Goal: Task Accomplishment & Management: Complete application form

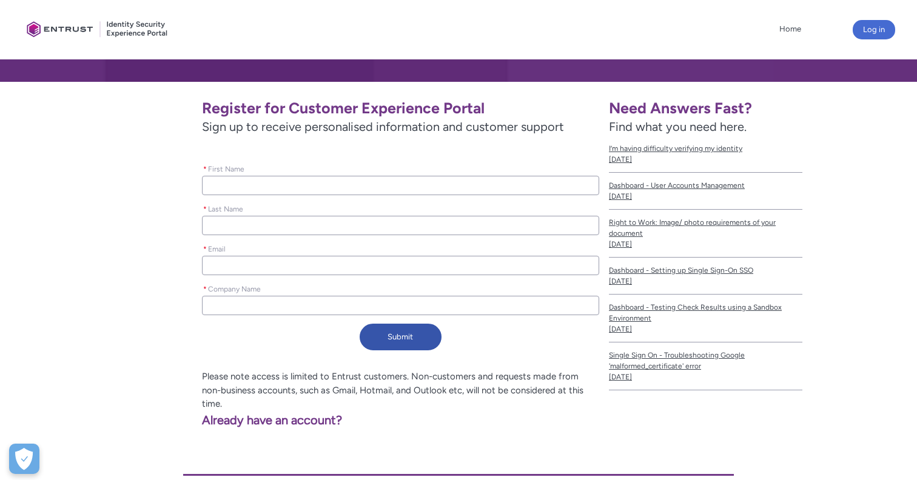
click at [213, 175] on div "* First Name" at bounding box center [400, 178] width 397 height 34
click at [224, 190] on input "* First Name" at bounding box center [400, 185] width 397 height 19
type lightning-primitive-input-simple "V"
type input "V"
type lightning-primitive-input-simple "Vi"
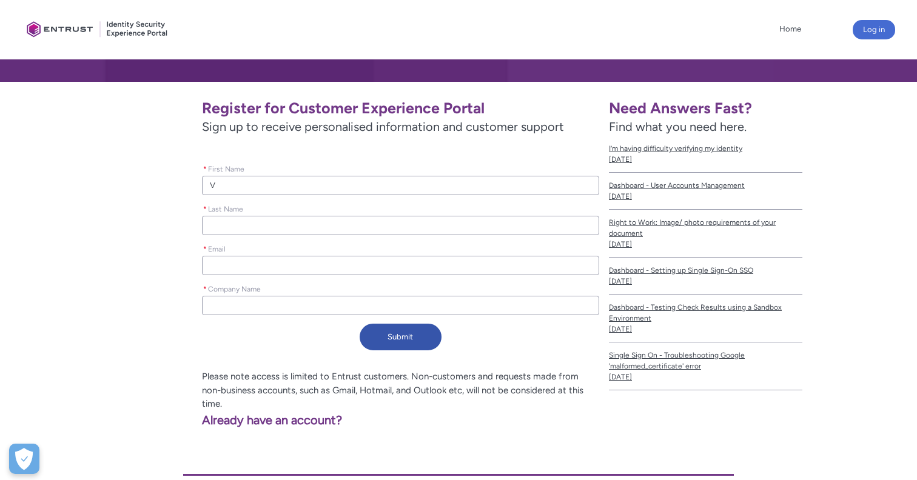
type input "Vi"
type lightning-primitive-input-simple "Vik"
type input "Vik"
type lightning-primitive-input-simple "Vika"
type input "Vika"
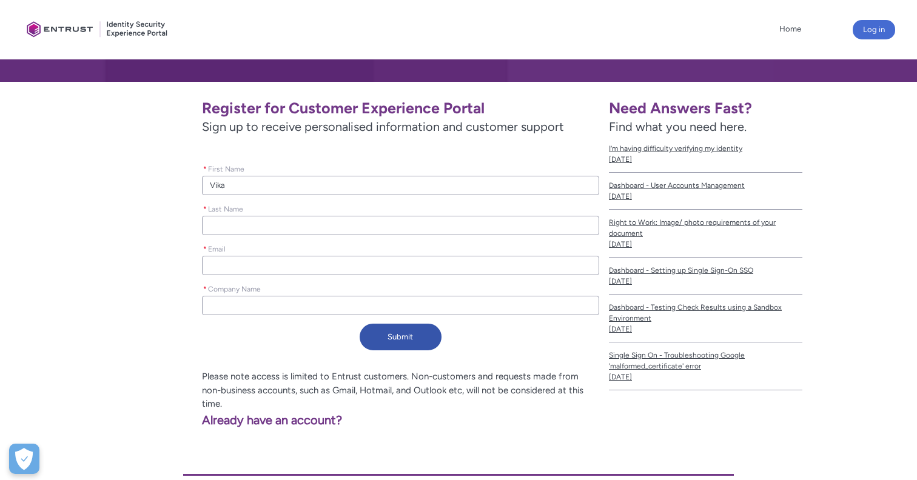
type lightning-primitive-input-simple "Vikas"
type input "Vikas"
type lightning-primitive-input-simple "[PERSON_NAME]"
type input "[PERSON_NAME]"
type lightning-primitive-input-simple "[PERSON_NAME]"
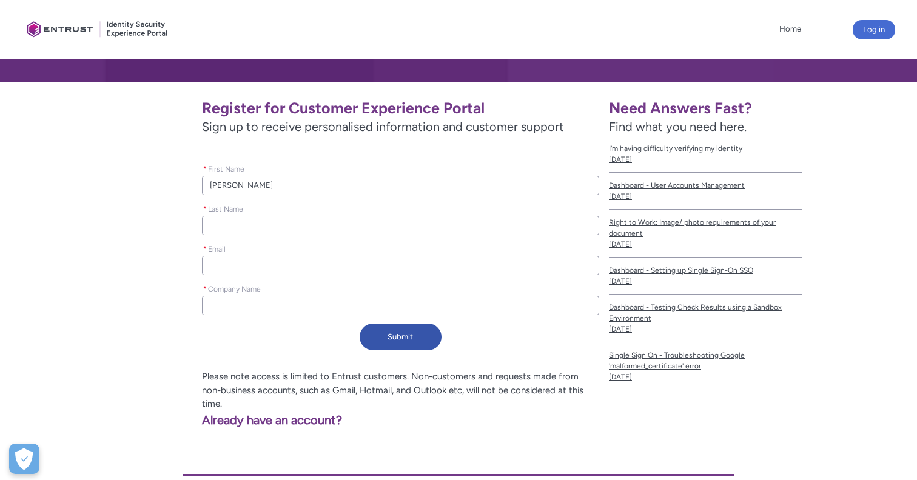
type input "[PERSON_NAME]"
type lightning-primitive-input-simple "[PERSON_NAME]"
type input "[PERSON_NAME]"
type lightning-primitive-input-simple "[PERSON_NAME]"
type input "[PERSON_NAME]"
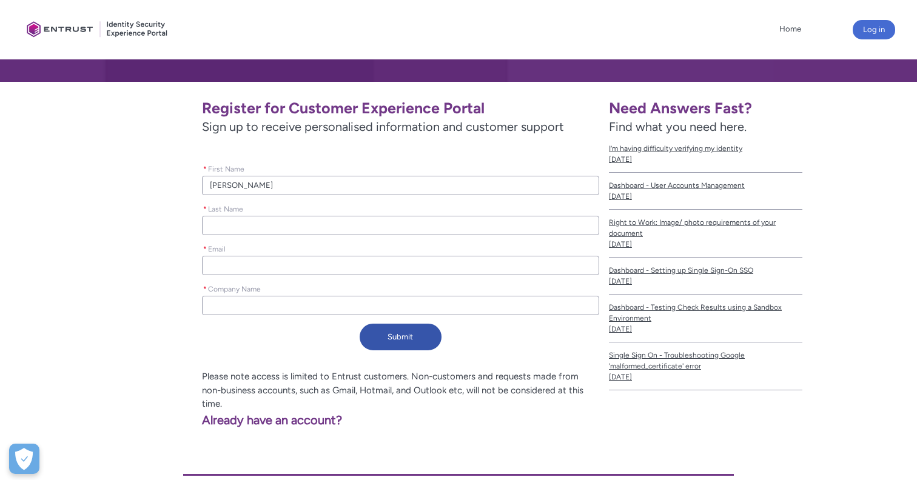
type lightning-primitive-input-simple "[PERSON_NAME]"
type input "[PERSON_NAME]"
type lightning-primitive-input-simple "[PERSON_NAME],"
type input "[PERSON_NAME],"
type lightning-primitive-input-simple "[PERSON_NAME],a"
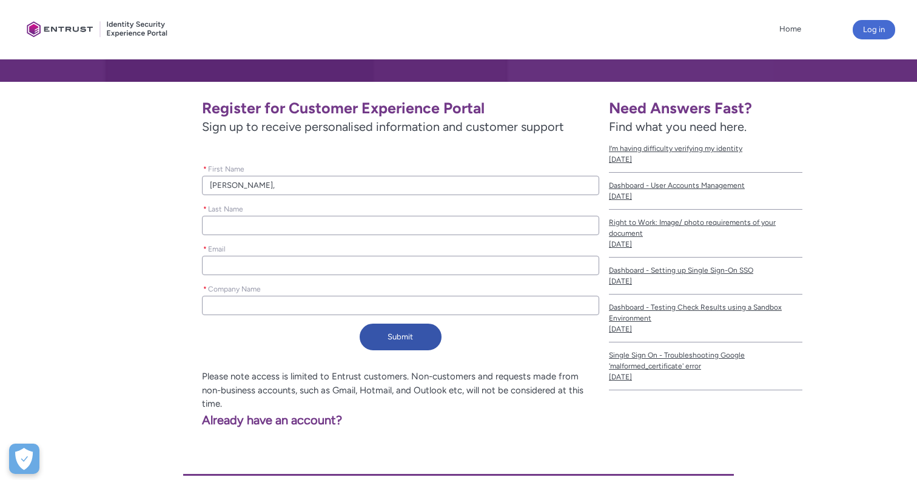
type input "[PERSON_NAME],a"
type lightning-primitive-input-simple "[PERSON_NAME],"
type input "[PERSON_NAME],"
type lightning-primitive-input-simple "[PERSON_NAME]"
type input "[PERSON_NAME]"
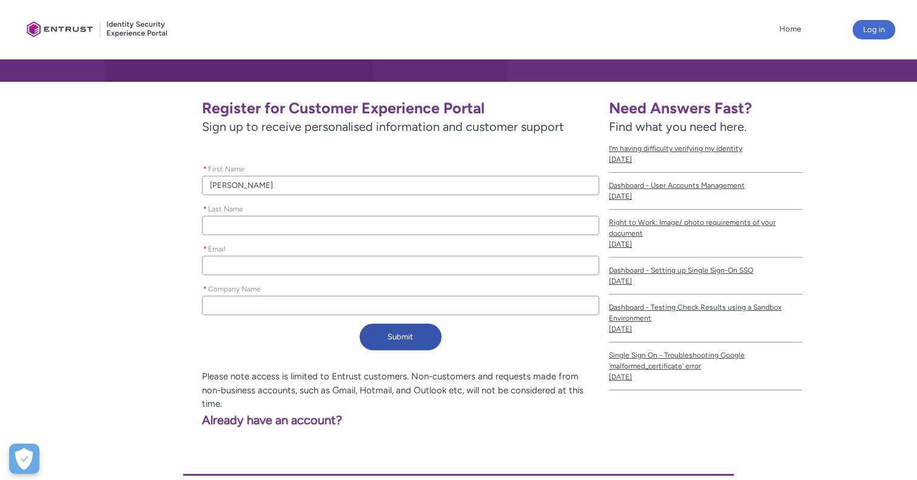
type lightning-primitive-input-simple "[PERSON_NAME]"
type input "[PERSON_NAME]"
type lightning-primitive-input-simple "[PERSON_NAME]"
type input "[PERSON_NAME]"
click at [216, 235] on div "* Last Name" at bounding box center [400, 219] width 397 height 40
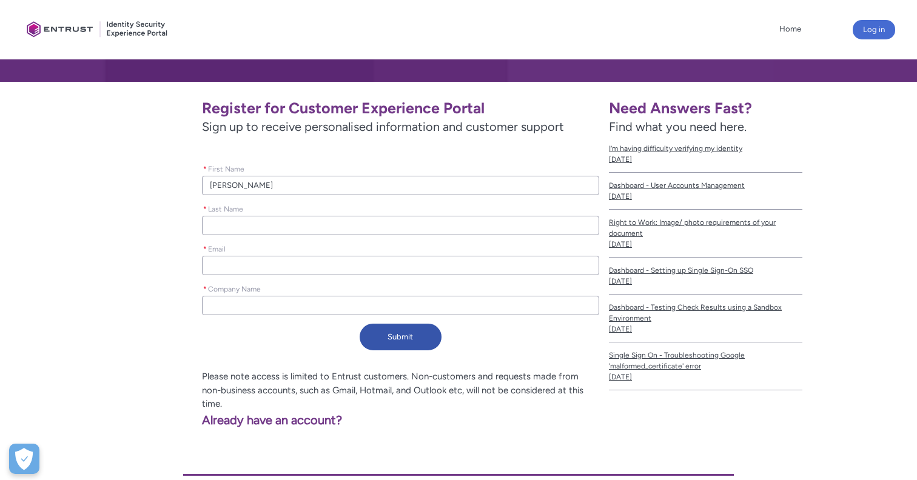
click at [219, 225] on input "* Last Name" at bounding box center [400, 225] width 397 height 19
type lightning-primitive-input-simple "S"
type input "S"
type lightning-primitive-input-simple "Sa"
type input "Sa"
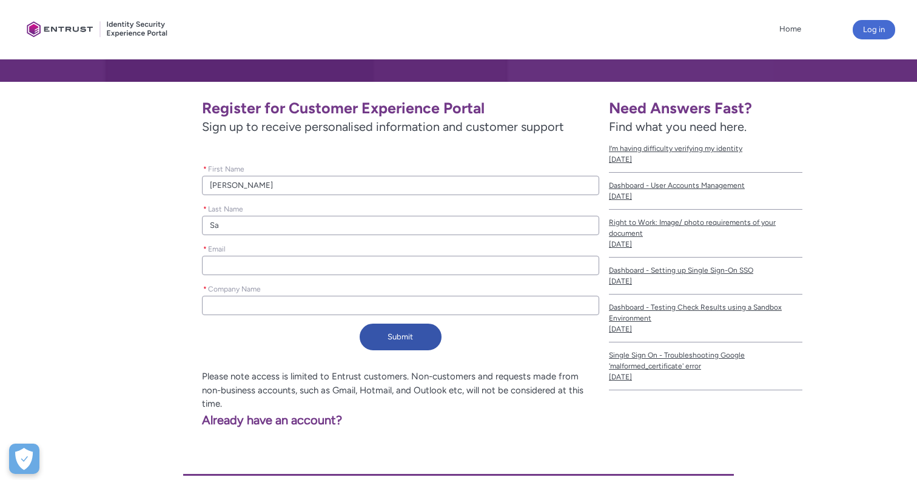
type lightning-primitive-input-simple "Say"
type input "Say"
type lightning-primitive-input-simple "Sayy"
type input "Sayy"
type lightning-primitive-input-simple "Sayya"
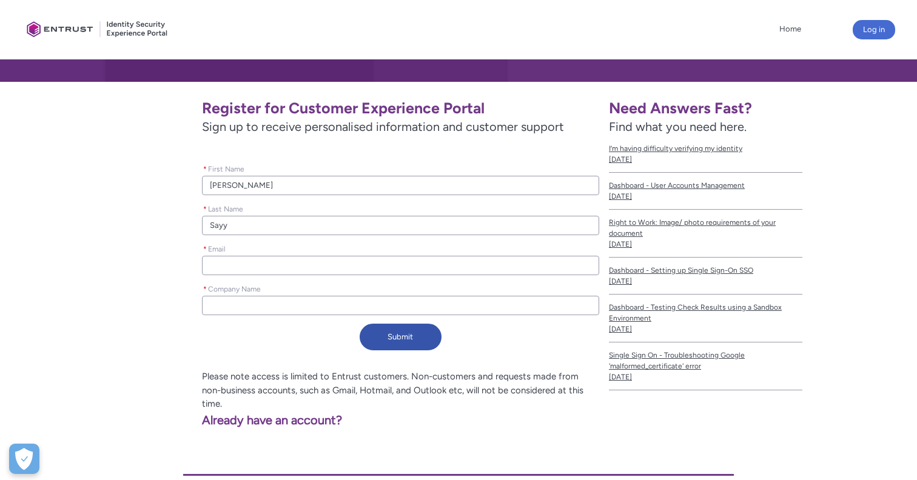
type input "Sayya"
type lightning-primitive-input-simple "Sayyap"
type input "Sayyap"
type lightning-primitive-input-simple "Sayyapa"
type input "Sayyapa"
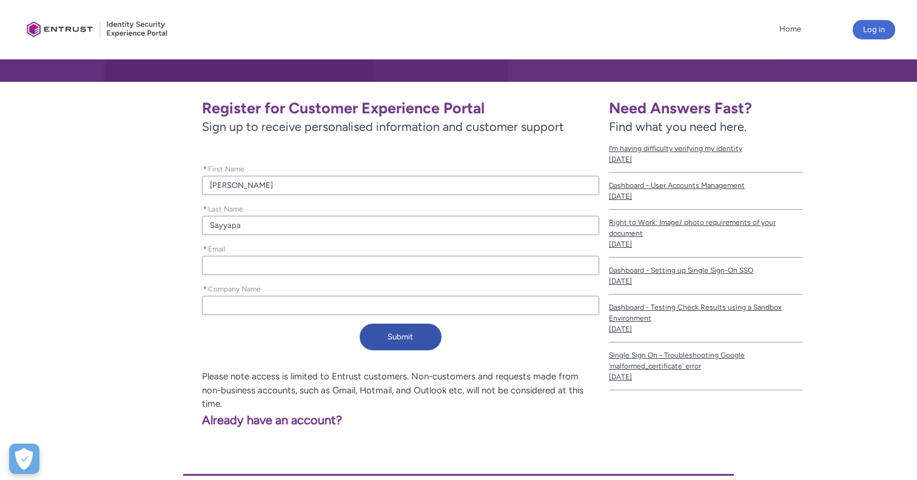
type lightning-primitive-input-simple "Sayyapar"
type input "Sayyapar"
type lightning-primitive-input-simple "Sayyapara"
type input "Sayyapara"
type lightning-primitive-input-simple "Sayyaparaj"
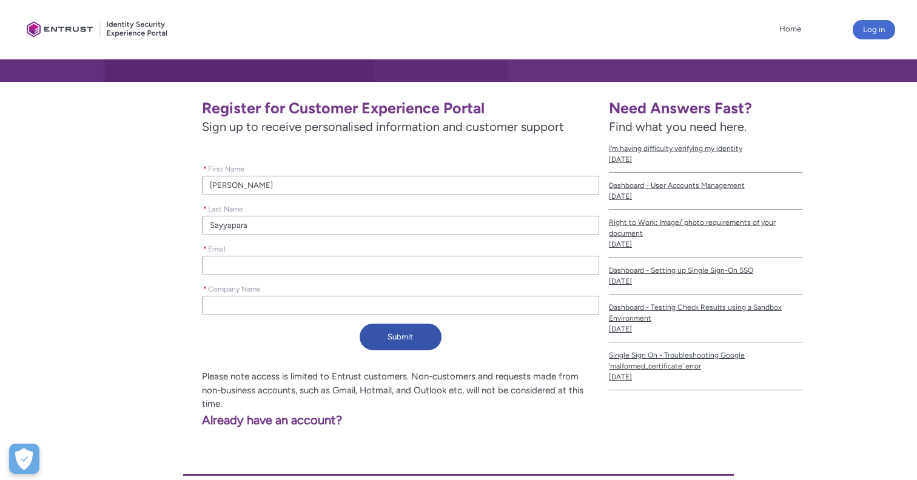
type input "Sayyaparaj"
type lightning-primitive-input-simple "[PERSON_NAME]"
type input "[PERSON_NAME]"
click at [231, 269] on input "* Email" at bounding box center [400, 265] width 397 height 19
type lightning-primitive-input-simple "v"
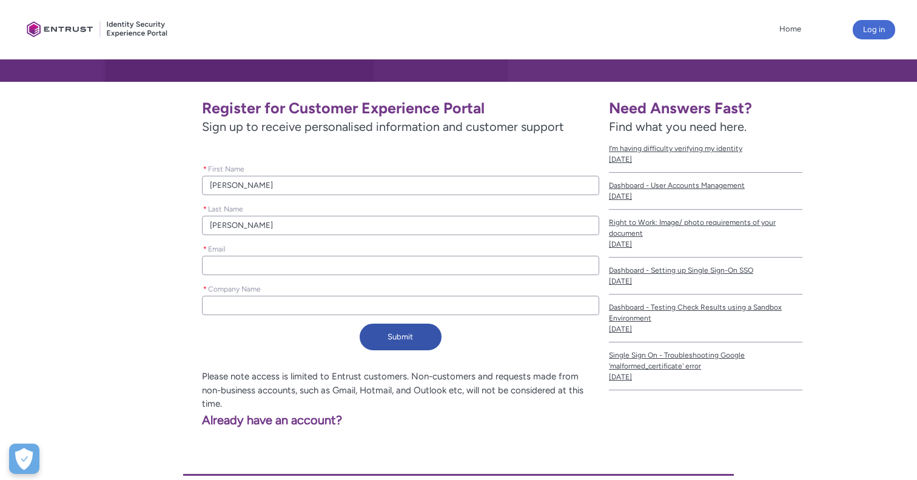
type input "v"
type lightning-primitive-input-simple "vi"
type input "vi"
type lightning-primitive-input-simple "vik"
type input "vik"
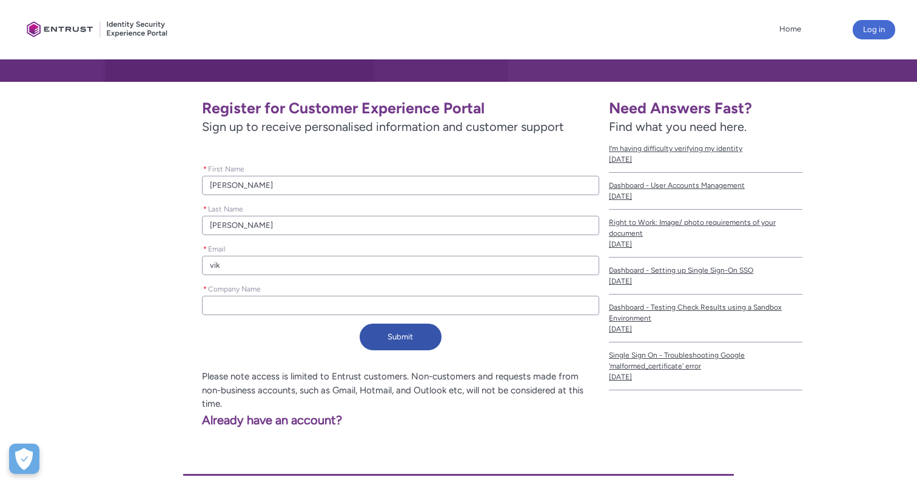
type lightning-primitive-input-simple "vika"
type input "vika"
type lightning-primitive-input-simple "vikas"
type input "vikas"
type lightning-primitive-input-simple "[PERSON_NAME]"
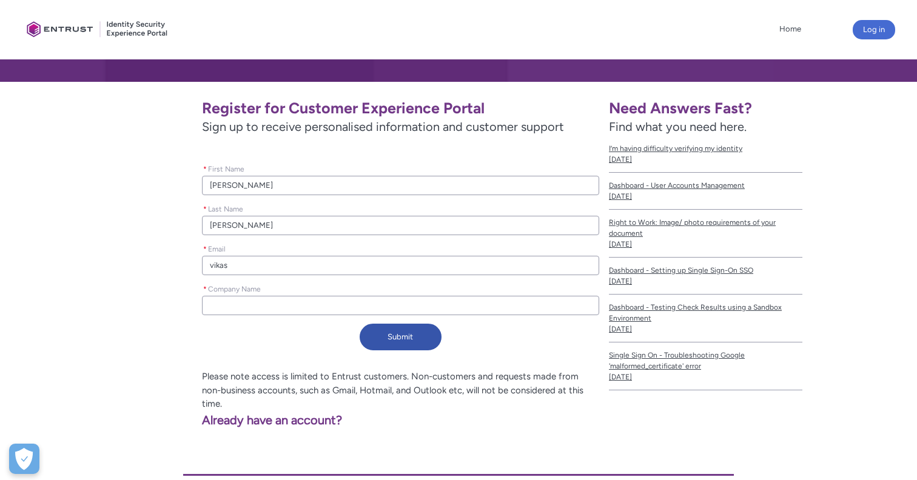
type input "[PERSON_NAME]"
type lightning-primitive-input-simple "[PERSON_NAME]@"
type input "[PERSON_NAME]@"
type lightning-primitive-input-simple "[PERSON_NAME]@r"
type input "[PERSON_NAME]@r"
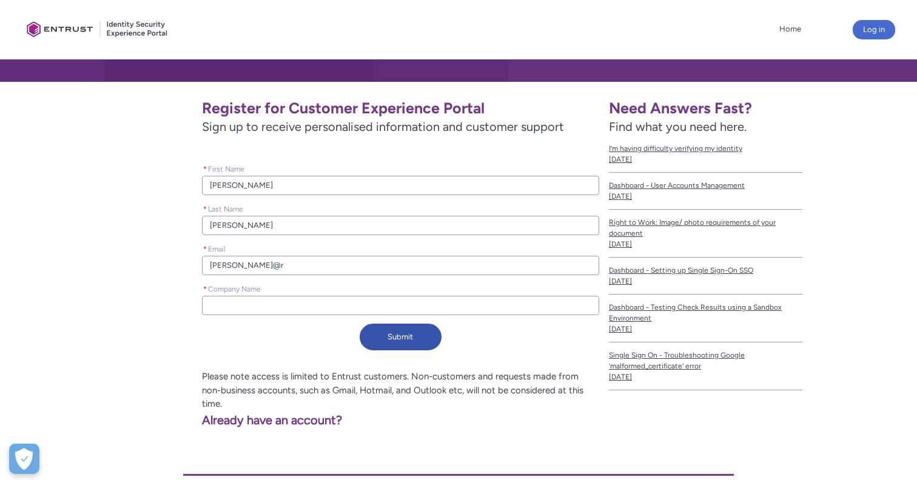
type lightning-primitive-input-simple "[PERSON_NAME]@ro"
type input "[PERSON_NAME]@ro"
type lightning-primitive-input-simple "[PERSON_NAME]@rov"
type input "[PERSON_NAME]@rov"
type lightning-primitive-input-simple "[PERSON_NAME]@rovi"
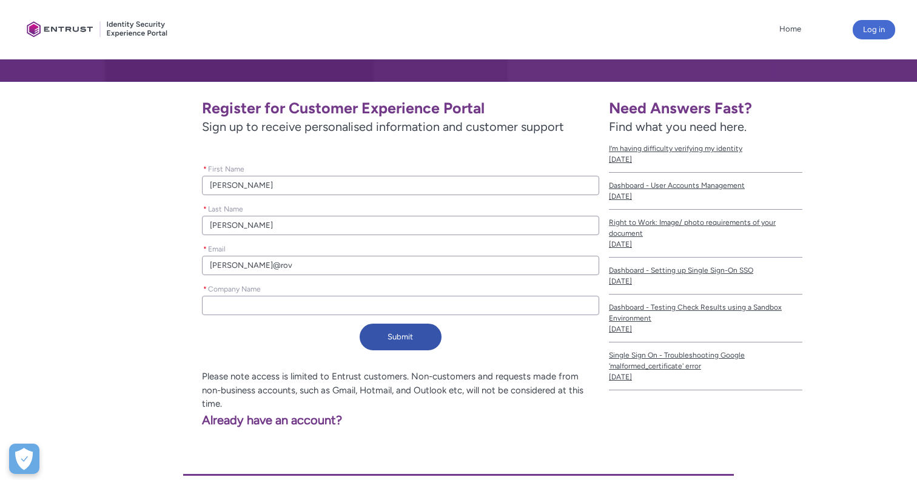
type input "[PERSON_NAME]@rovi"
type lightning-primitive-input-simple "[PERSON_NAME]@rovia"
type input "[PERSON_NAME]@rovia"
type lightning-primitive-input-simple "[PERSON_NAME]@rovia."
type input "[PERSON_NAME]@rovia."
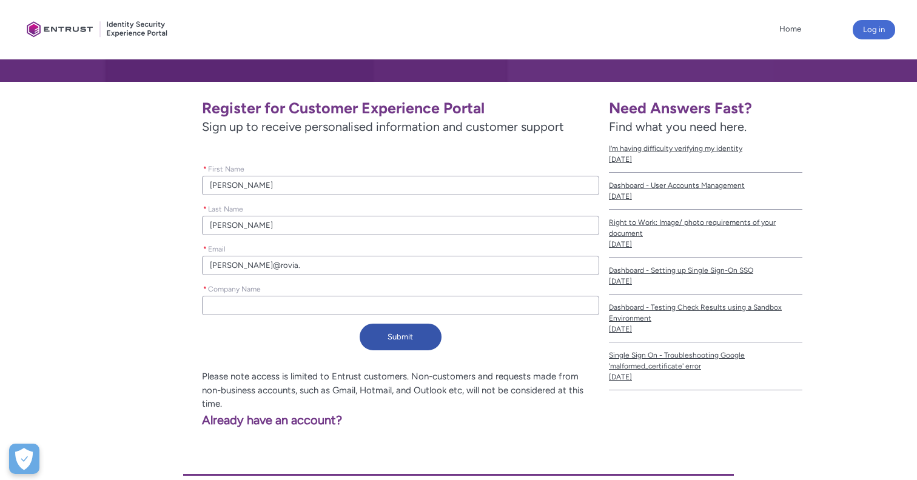
type lightning-primitive-input-simple "[PERSON_NAME]@rovia.o"
type input "[PERSON_NAME]@rovia.o"
type lightning-primitive-input-simple "[PERSON_NAME][EMAIL_ADDRESS]"
type input "[PERSON_NAME][EMAIL_ADDRESS]"
type lightning-primitive-input-simple "[PERSON_NAME][EMAIL_ADDRESS][DOMAIN_NAME]"
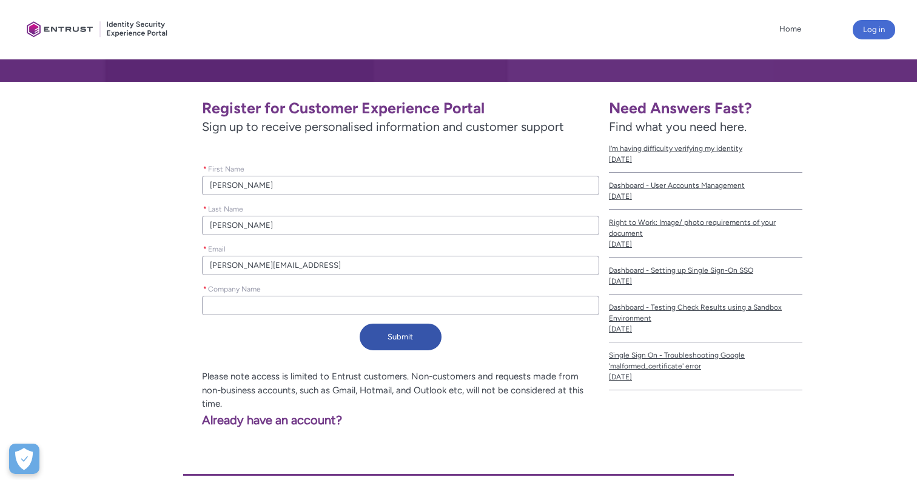
type input "[PERSON_NAME][EMAIL_ADDRESS][DOMAIN_NAME]"
click at [233, 303] on input "* Company Name" at bounding box center [400, 305] width 397 height 19
type lightning-primitive-input-simple "R"
type input "R"
type lightning-primitive-input-simple "Ro"
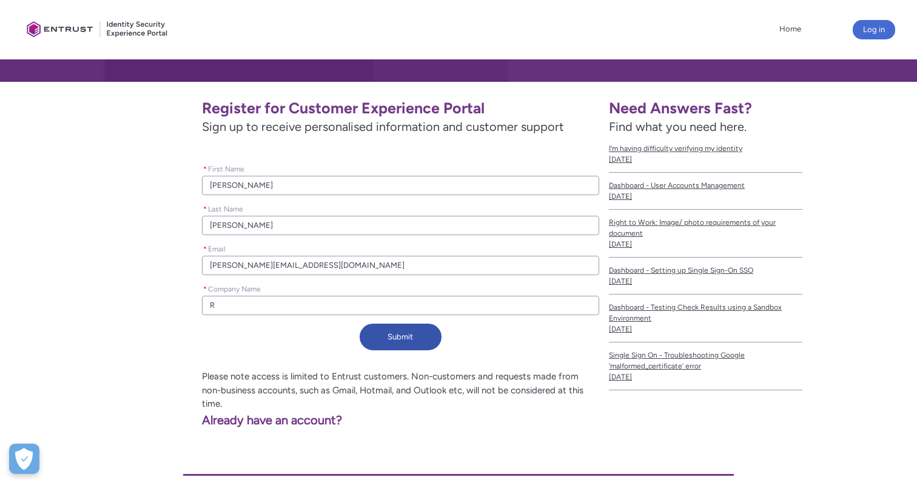
type input "Ro"
type lightning-primitive-input-simple "Rov"
type input "Rov"
type lightning-primitive-input-simple "Rovi"
type input "Rovi"
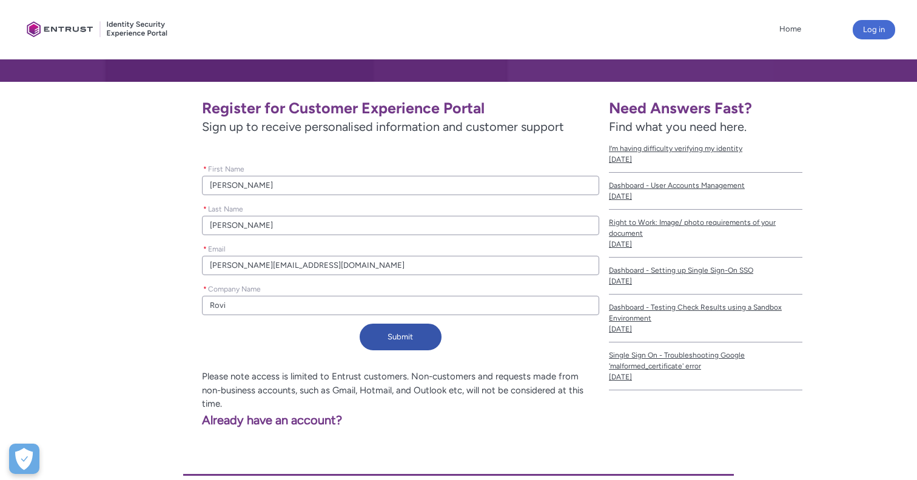
type lightning-primitive-input-simple "Rovia"
type input "Rovia"
click at [414, 331] on button "Submit" at bounding box center [400, 337] width 82 height 27
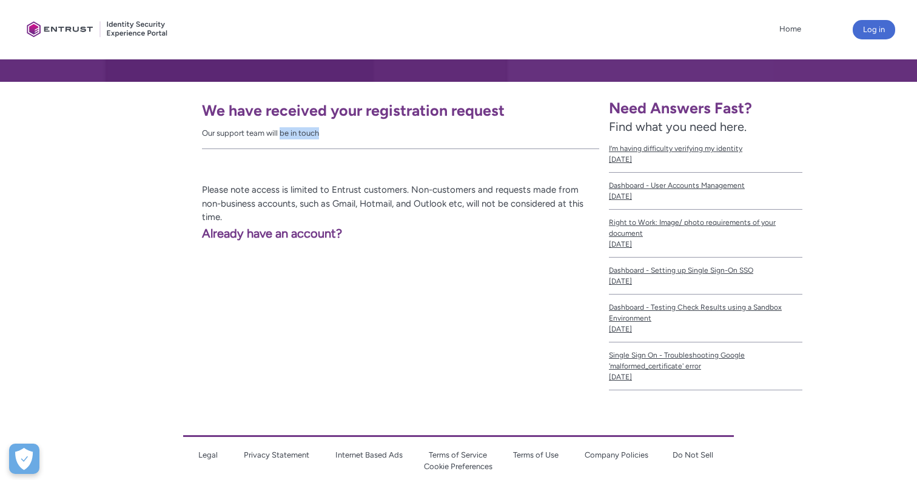
drag, startPoint x: 279, startPoint y: 135, endPoint x: 400, endPoint y: 139, distance: 120.7
click at [400, 139] on div "We have received your registration request Our support team will be in touch" at bounding box center [400, 121] width 397 height 58
click at [660, 223] on span "Right to Work: Image/ photo requirements of your document" at bounding box center [705, 228] width 193 height 22
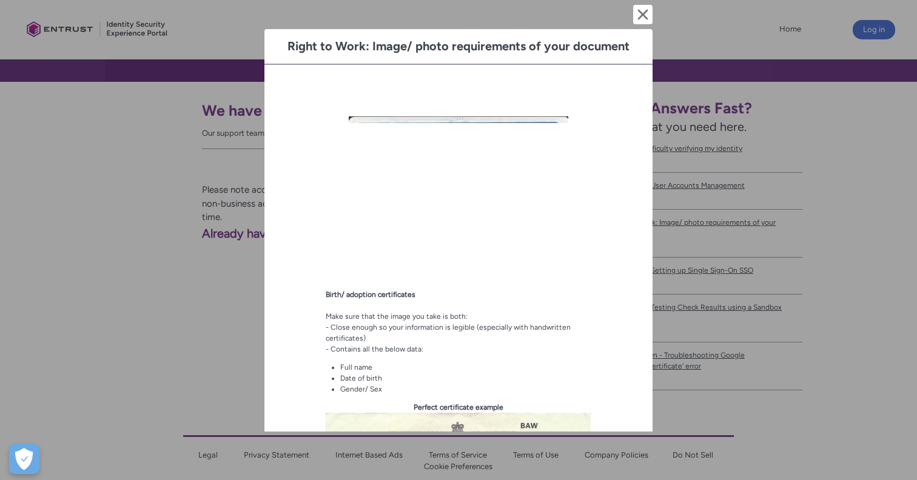
scroll to position [1214, 0]
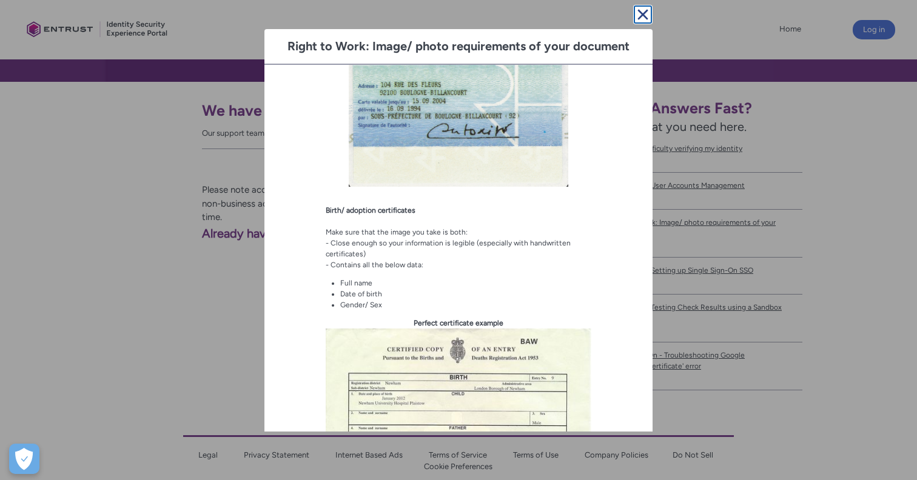
click at [646, 22] on button "Cancel and close" at bounding box center [642, 14] width 19 height 19
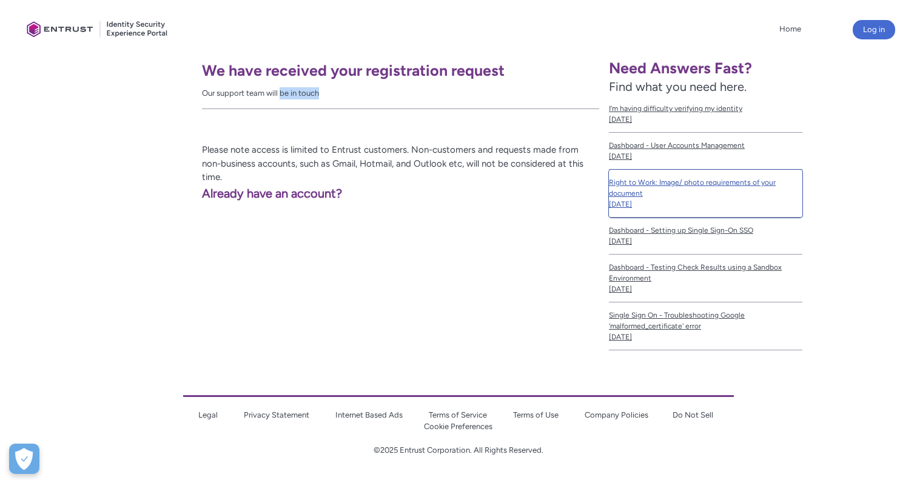
scroll to position [0, 0]
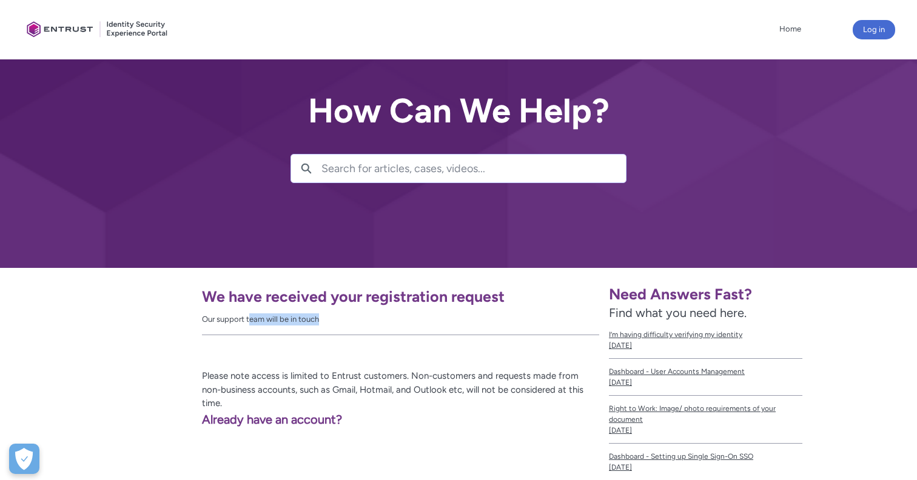
drag, startPoint x: 249, startPoint y: 323, endPoint x: 415, endPoint y: 324, distance: 165.5
click at [415, 324] on div "Our support team will be in touch" at bounding box center [400, 319] width 397 height 12
drag, startPoint x: 236, startPoint y: 375, endPoint x: 404, endPoint y: 374, distance: 167.9
click at [404, 374] on p "Please note access is limited to Entrust customers. Non-customers and requests …" at bounding box center [315, 389] width 567 height 41
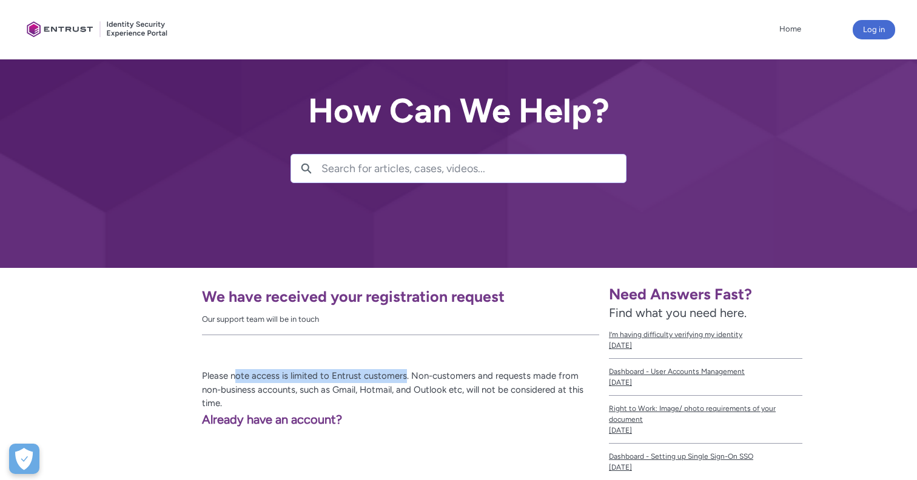
click at [241, 376] on p "Please note access is limited to Entrust customers. Non-customers and requests …" at bounding box center [315, 389] width 567 height 41
